Goal: Transaction & Acquisition: Download file/media

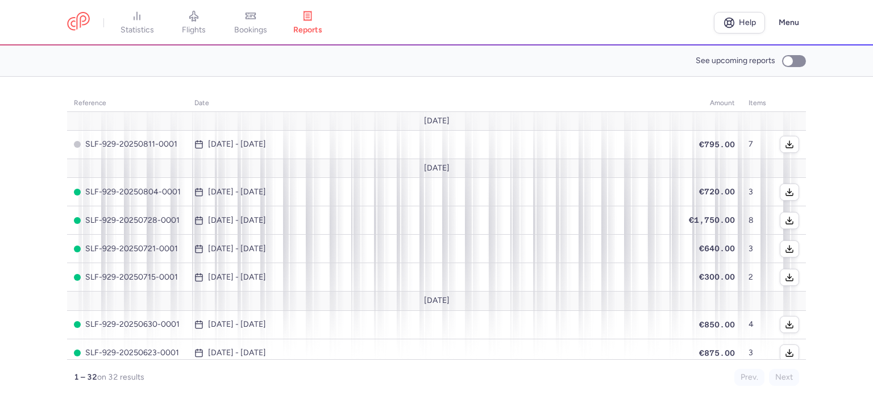
click at [252, 24] on link "bookings" at bounding box center [250, 22] width 57 height 25
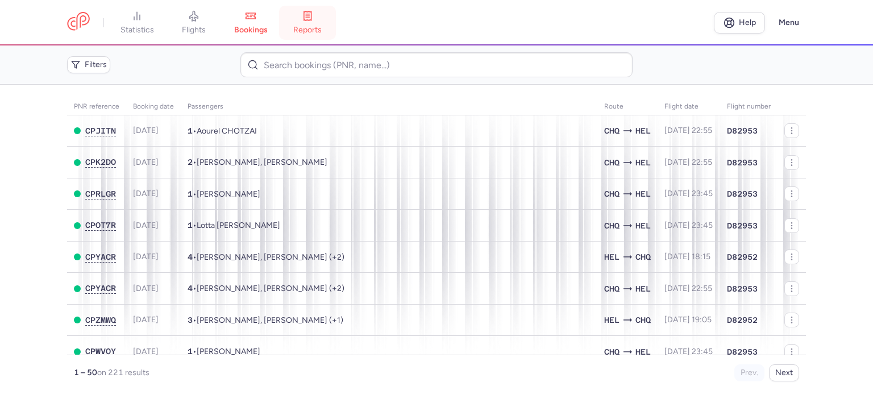
click at [318, 31] on span "reports" at bounding box center [307, 30] width 28 height 10
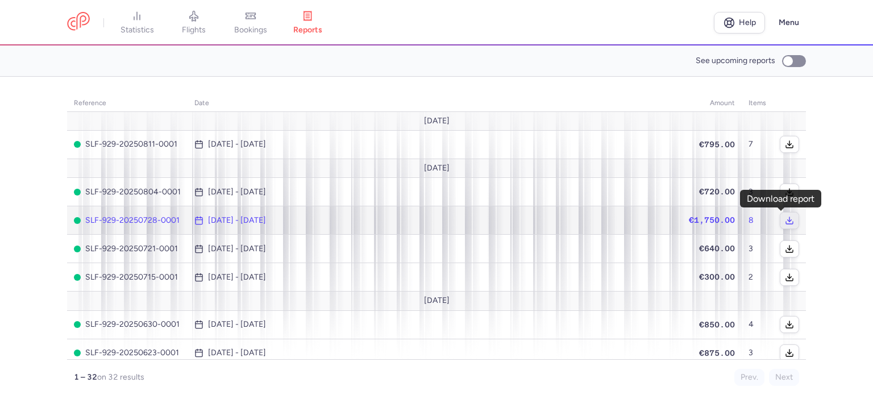
click at [785, 216] on icon "button" at bounding box center [789, 220] width 9 height 9
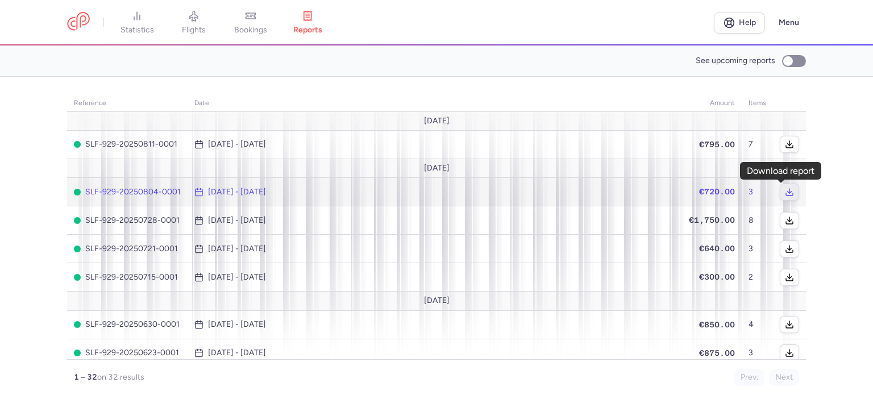
click at [785, 190] on icon "button" at bounding box center [789, 192] width 9 height 9
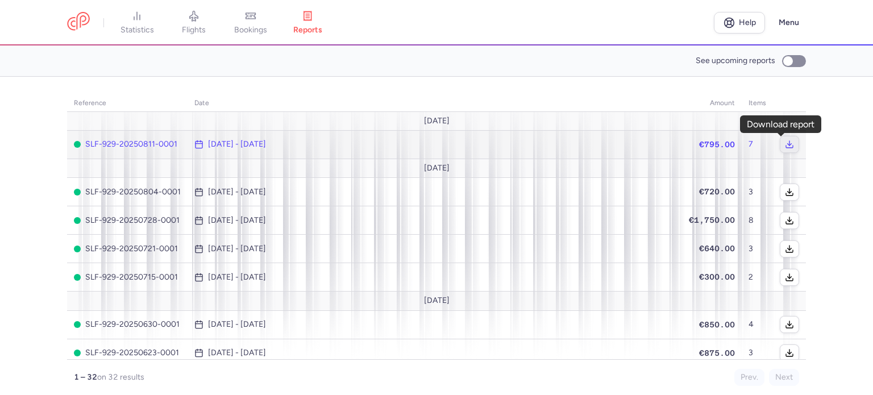
click at [789, 144] on line "button" at bounding box center [789, 143] width 0 height 5
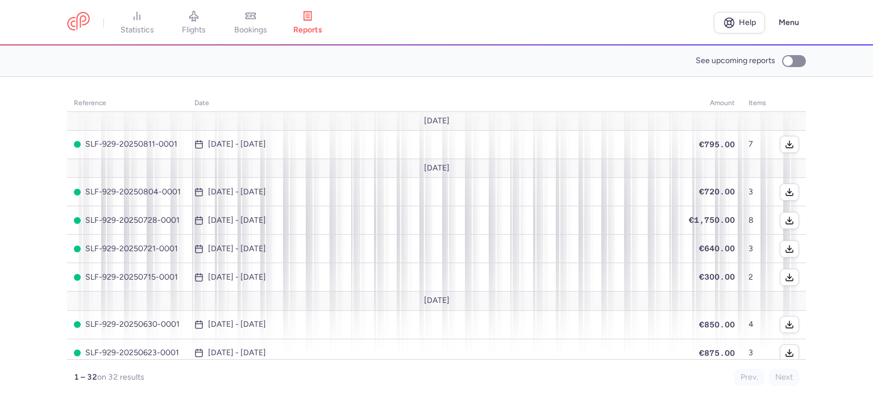
click at [448, 15] on nav "statistics flights bookings reports" at bounding box center [390, 22] width 647 height 25
click at [517, 24] on nav "statistics flights bookings reports" at bounding box center [390, 22] width 647 height 25
